Goal: Information Seeking & Learning: Learn about a topic

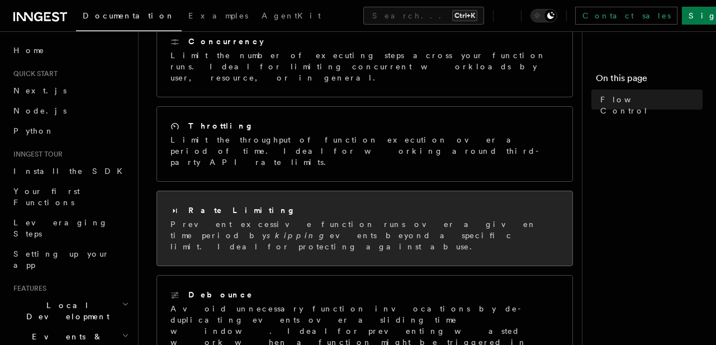
scroll to position [268, 0]
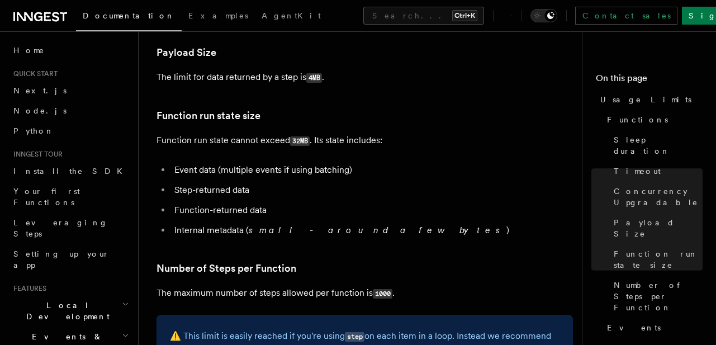
scroll to position [470, 0]
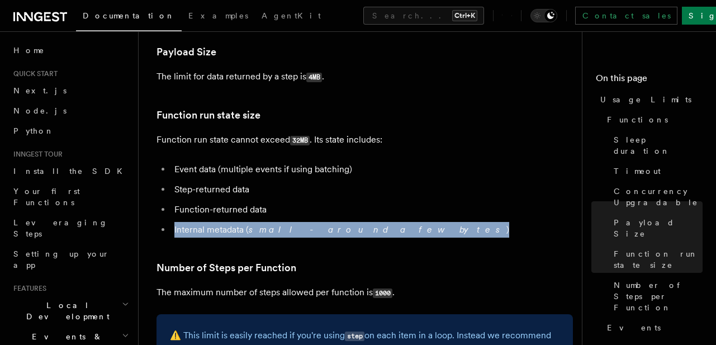
drag, startPoint x: 174, startPoint y: 226, endPoint x: 371, endPoint y: 230, distance: 196.3
click at [371, 230] on li "Internal metadata ( small - around a few bytes )" at bounding box center [372, 230] width 402 height 16
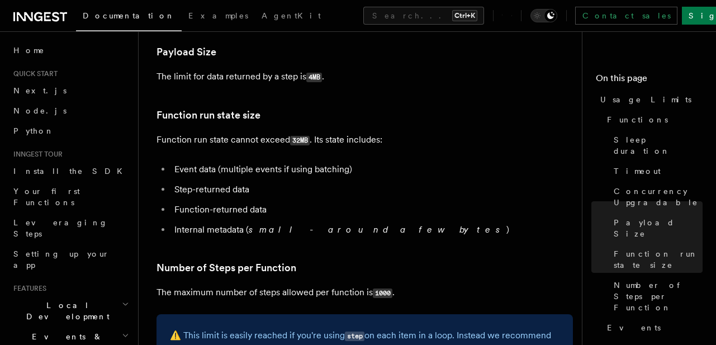
drag, startPoint x: 177, startPoint y: 192, endPoint x: 254, endPoint y: 197, distance: 77.4
click at [254, 197] on ul "Event data (multiple events if using batching) Step-returned data Function-retu…" at bounding box center [365, 200] width 417 height 76
click at [234, 199] on ul "Event data (multiple events if using batching) Step-returned data Function-retu…" at bounding box center [365, 200] width 417 height 76
drag, startPoint x: 270, startPoint y: 211, endPoint x: 167, endPoint y: 213, distance: 102.9
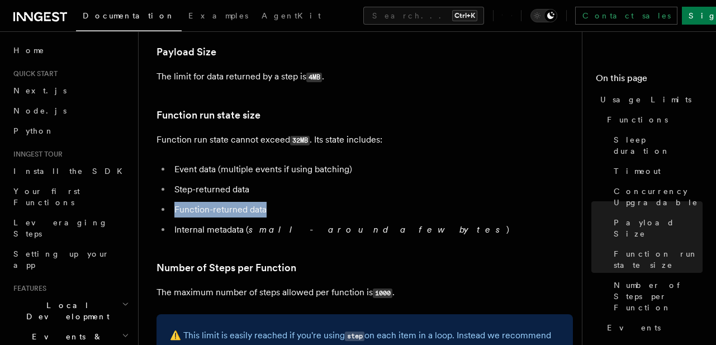
click at [167, 213] on ul "Event data (multiple events if using batching) Step-returned data Function-retu…" at bounding box center [365, 200] width 417 height 76
click at [184, 234] on li "Internal metadata ( small - around a few bytes )" at bounding box center [372, 230] width 402 height 16
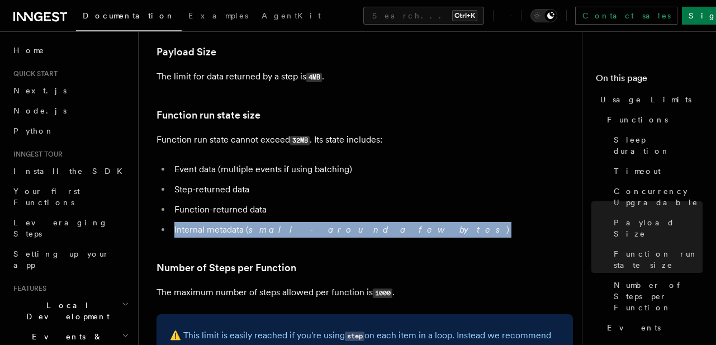
drag, startPoint x: 169, startPoint y: 230, endPoint x: 444, endPoint y: 250, distance: 275.8
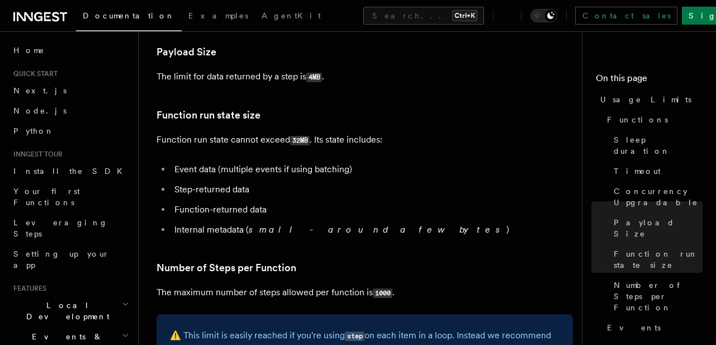
click at [299, 236] on li "Internal metadata ( small - around a few bytes )" at bounding box center [372, 230] width 402 height 16
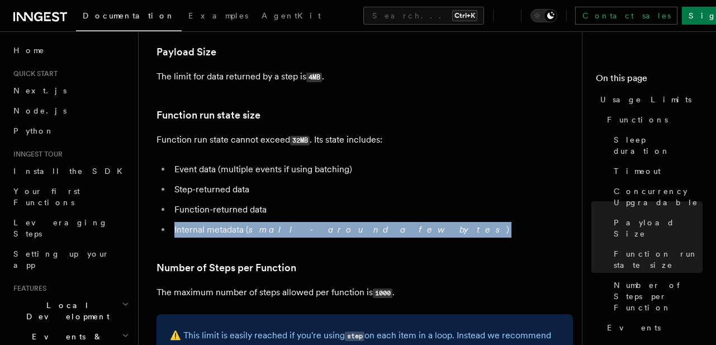
click at [299, 236] on li "Internal metadata ( small - around a few bytes )" at bounding box center [372, 230] width 402 height 16
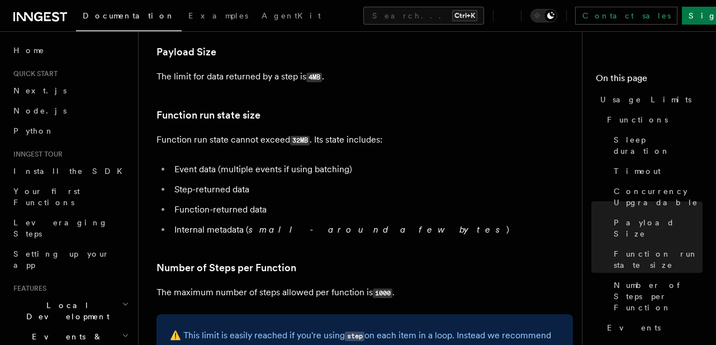
click at [275, 209] on li "Function-returned data" at bounding box center [372, 210] width 402 height 16
click at [263, 209] on li "Function-returned data" at bounding box center [372, 210] width 402 height 16
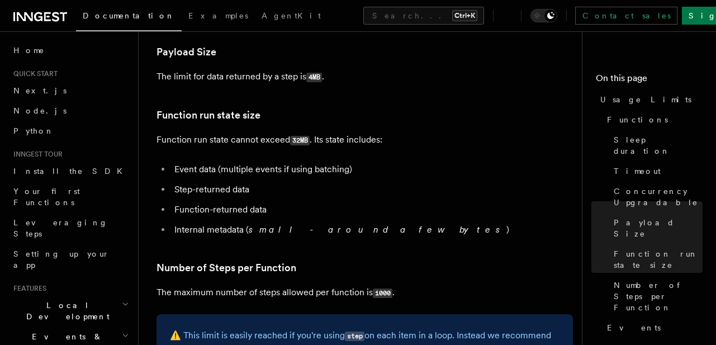
click at [232, 194] on li "Step-returned data" at bounding box center [372, 190] width 402 height 16
click at [233, 173] on li "Event data (multiple events if using batching)" at bounding box center [372, 170] width 402 height 16
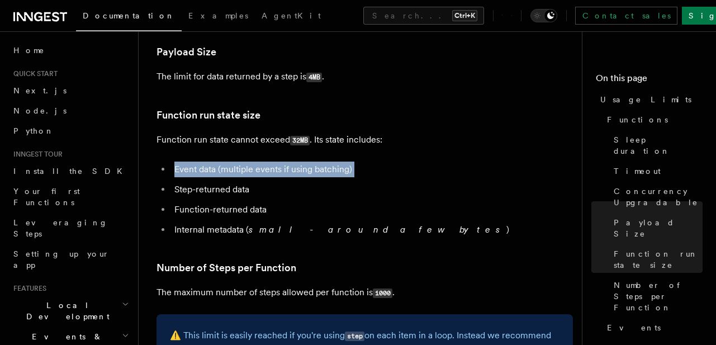
click at [233, 173] on li "Event data (multiple events if using batching)" at bounding box center [372, 170] width 402 height 16
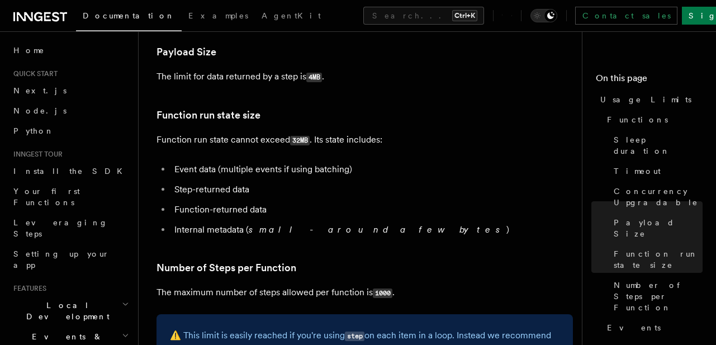
click at [253, 184] on li "Step-returned data" at bounding box center [372, 190] width 402 height 16
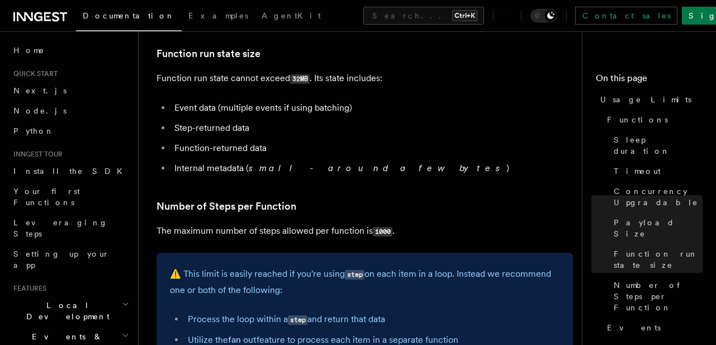
scroll to position [537, 0]
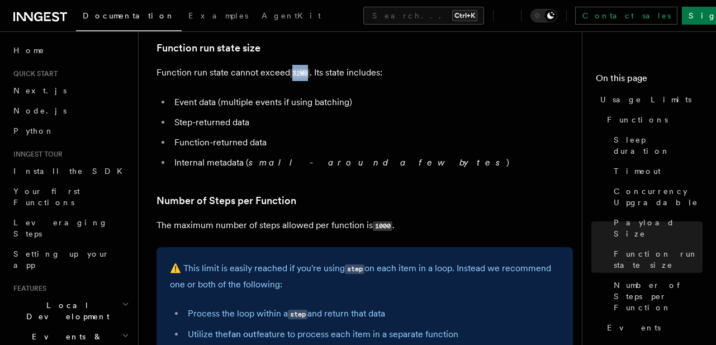
drag, startPoint x: 290, startPoint y: 75, endPoint x: 312, endPoint y: 78, distance: 21.9
click at [312, 78] on p "Function run state cannot exceed 32MB . Its state includes:" at bounding box center [365, 73] width 417 height 16
click at [314, 89] on article "Platform Usage Limits We have put some limits on the service to make sure we pr…" at bounding box center [365, 286] width 417 height 1549
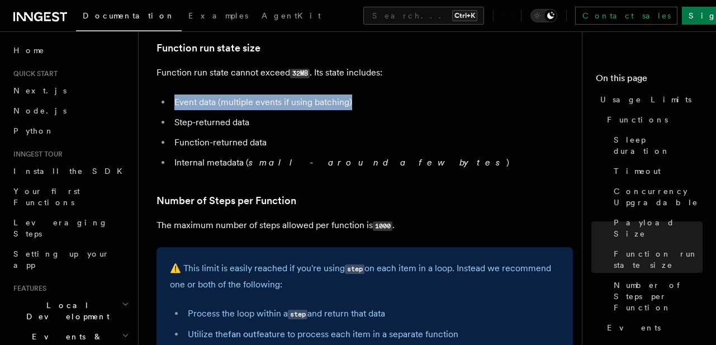
drag, startPoint x: 169, startPoint y: 100, endPoint x: 359, endPoint y: 100, distance: 189.5
click at [359, 100] on ul "Event data (multiple events if using batching) Step-returned data Function-retu…" at bounding box center [365, 132] width 417 height 76
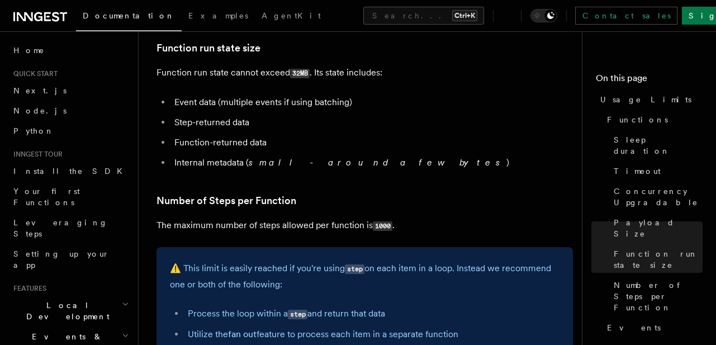
drag, startPoint x: 220, startPoint y: 118, endPoint x: 299, endPoint y: 113, distance: 78.4
click at [299, 113] on ul "Event data (multiple events if using batching) Step-returned data Function-retu…" at bounding box center [365, 132] width 417 height 76
drag, startPoint x: 173, startPoint y: 139, endPoint x: 320, endPoint y: 135, distance: 147.1
click at [320, 135] on li "Function-returned data" at bounding box center [372, 143] width 402 height 16
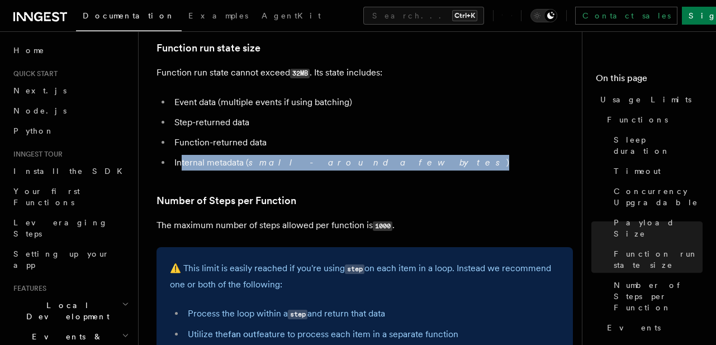
drag, startPoint x: 181, startPoint y: 164, endPoint x: 384, endPoint y: 159, distance: 203.0
click at [384, 159] on li "Internal metadata ( small - around a few bytes )" at bounding box center [372, 163] width 402 height 16
click at [378, 165] on li "Internal metadata ( small - around a few bytes )" at bounding box center [372, 163] width 402 height 16
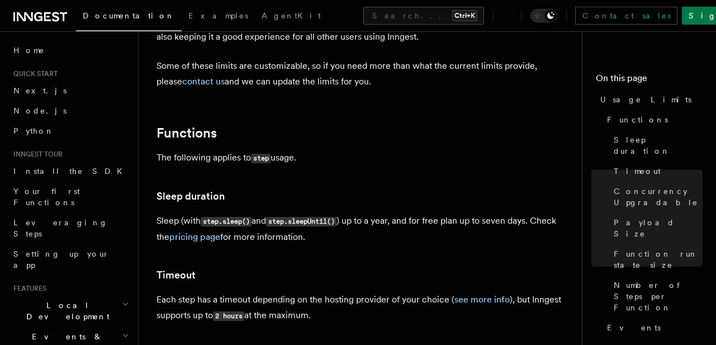
scroll to position [0, 0]
